Goal: Check status: Check status

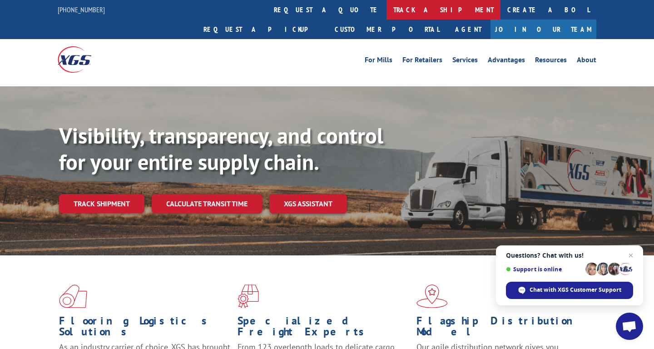
click at [387, 10] on link "track a shipment" at bounding box center [444, 10] width 114 height 20
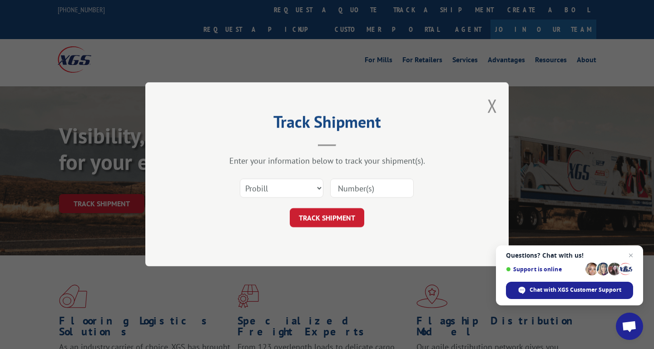
click at [344, 187] on input at bounding box center [372, 188] width 84 height 19
paste input "17664655"
type input "17664655"
click at [335, 221] on button "TRACK SHIPMENT" at bounding box center [327, 218] width 75 height 19
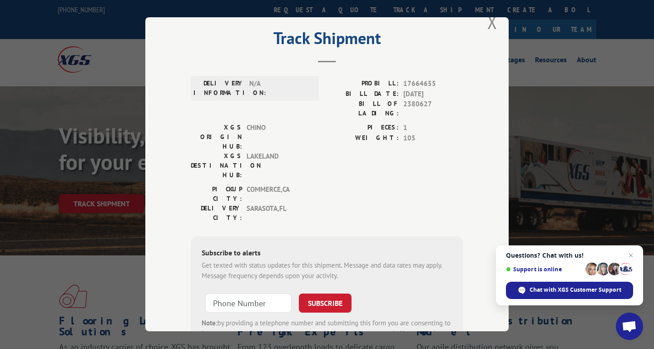
scroll to position [20, 0]
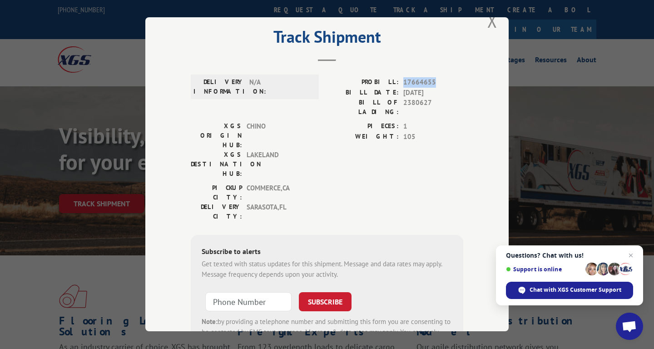
drag, startPoint x: 437, startPoint y: 81, endPoint x: 404, endPoint y: 82, distance: 33.2
click at [404, 82] on span "17664655" at bounding box center [433, 82] width 60 height 10
copy span "17664655"
click at [493, 24] on button "Close modal" at bounding box center [493, 21] width 10 height 24
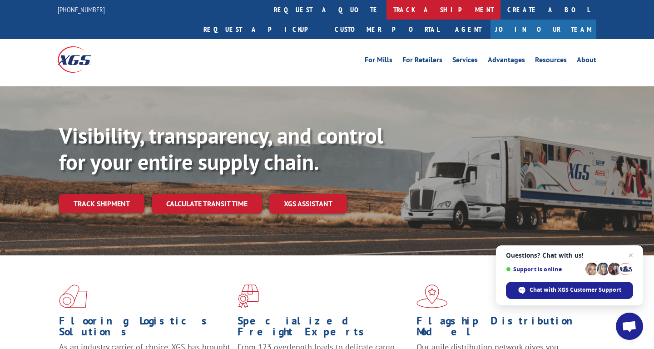
click at [387, 13] on link "track a shipment" at bounding box center [444, 10] width 114 height 20
